Goal: Transaction & Acquisition: Purchase product/service

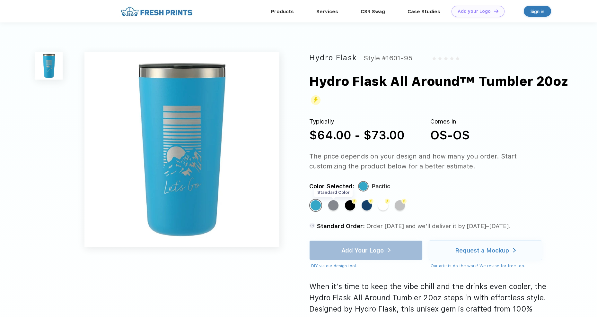
click at [335, 208] on div "Standard Color" at bounding box center [333, 205] width 10 height 10
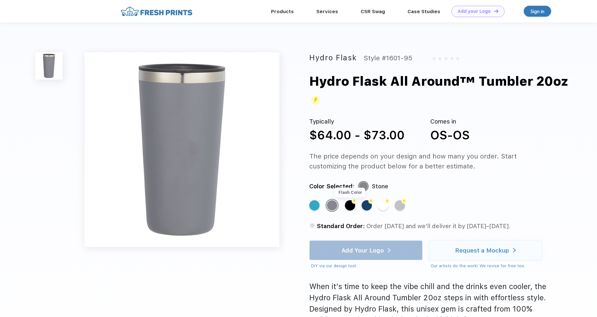
click at [349, 202] on div "Flash Color" at bounding box center [350, 205] width 10 height 10
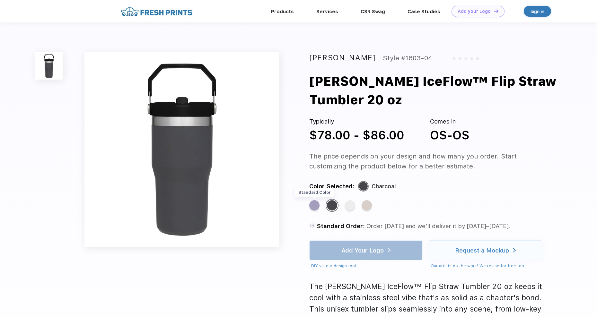
click at [314, 204] on div "Standard Color" at bounding box center [314, 205] width 10 height 10
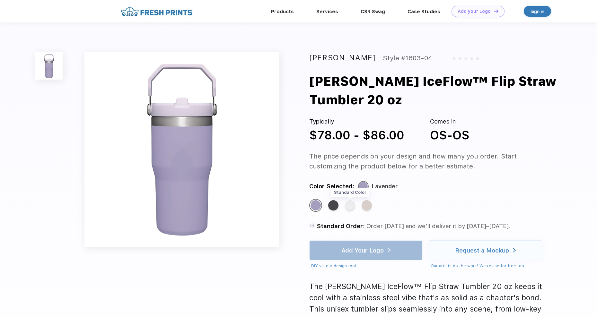
click at [347, 206] on div "Standard Color" at bounding box center [350, 205] width 10 height 10
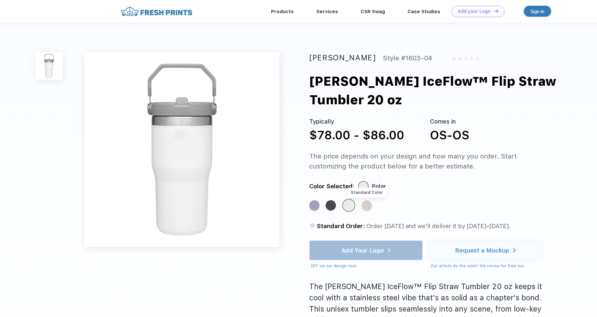
click at [367, 208] on div "Standard Color" at bounding box center [367, 205] width 10 height 10
